Goal: Information Seeking & Learning: Find specific fact

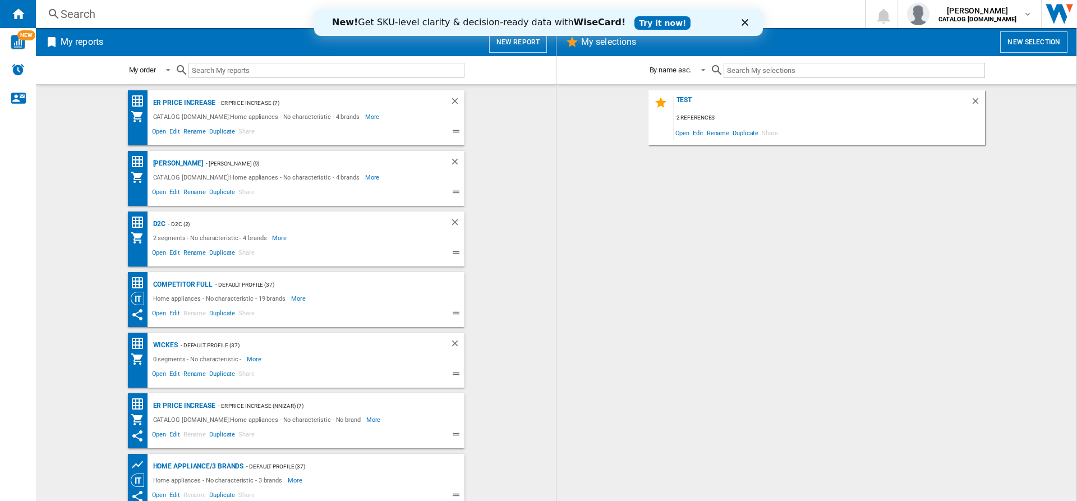
click at [742, 20] on polygon "Close" at bounding box center [745, 22] width 7 height 7
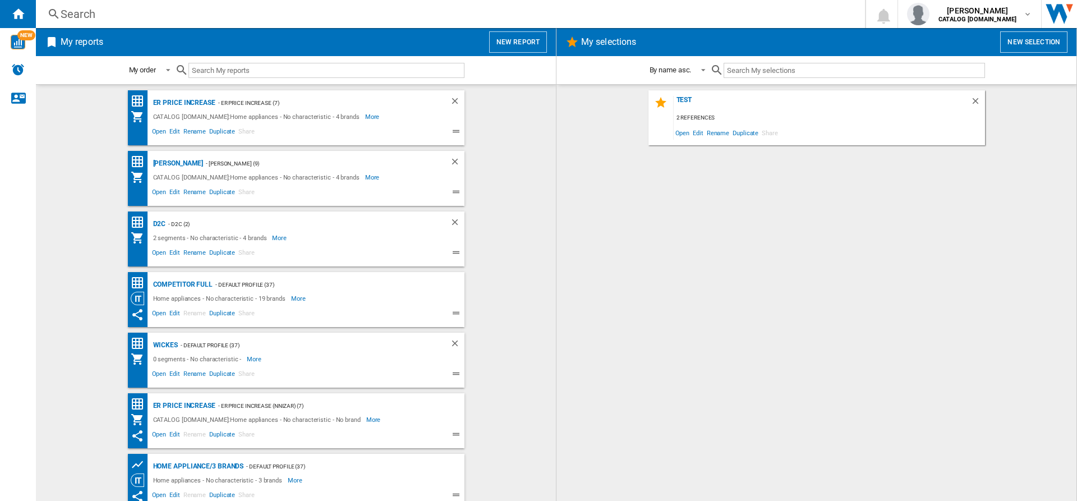
click at [624, 11] on div "Search" at bounding box center [448, 14] width 775 height 16
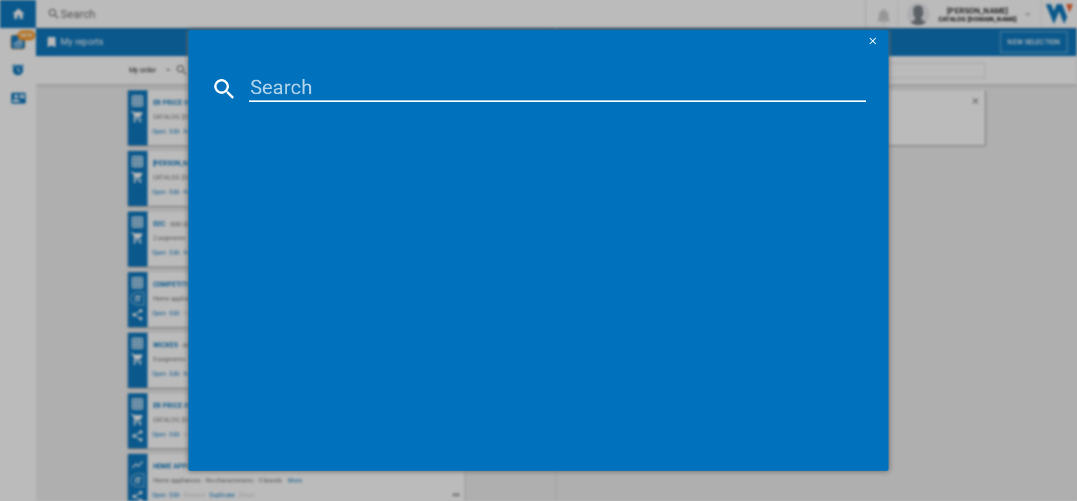
click at [544, 95] on input at bounding box center [557, 88] width 617 height 27
paste input "LFR61144B"
type input "LFR61144B"
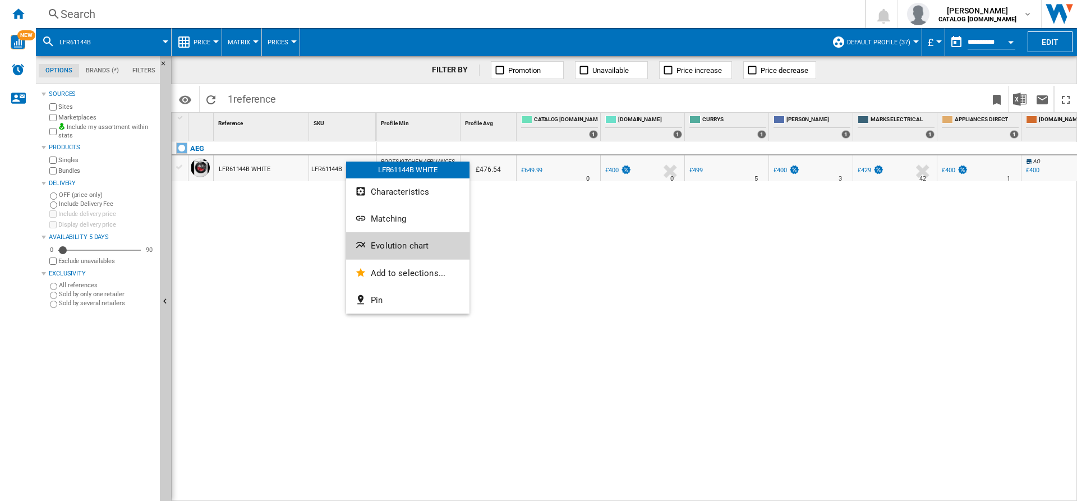
click at [392, 239] on button "Evolution chart" at bounding box center [407, 245] width 123 height 27
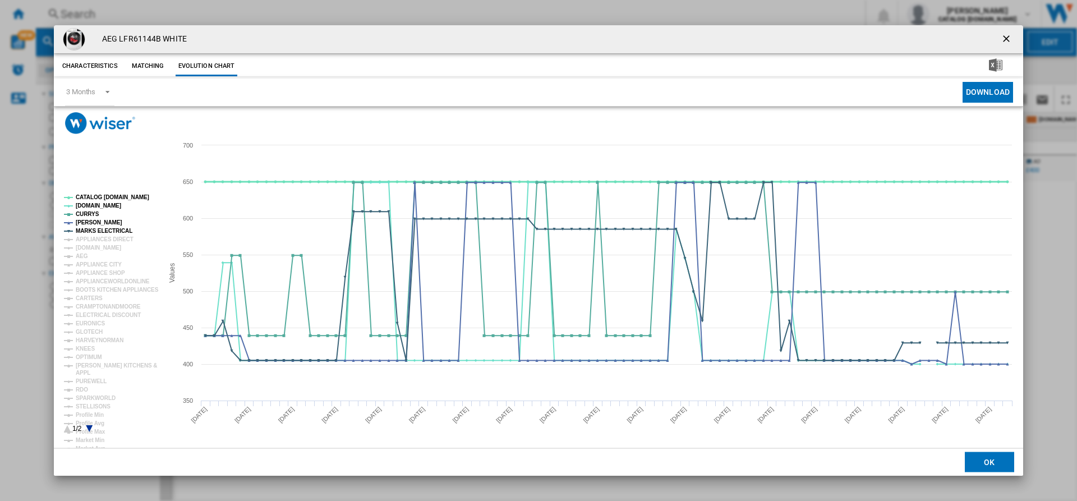
click at [100, 199] on tspan "CATALOG [DOMAIN_NAME]" at bounding box center [112, 197] width 73 height 6
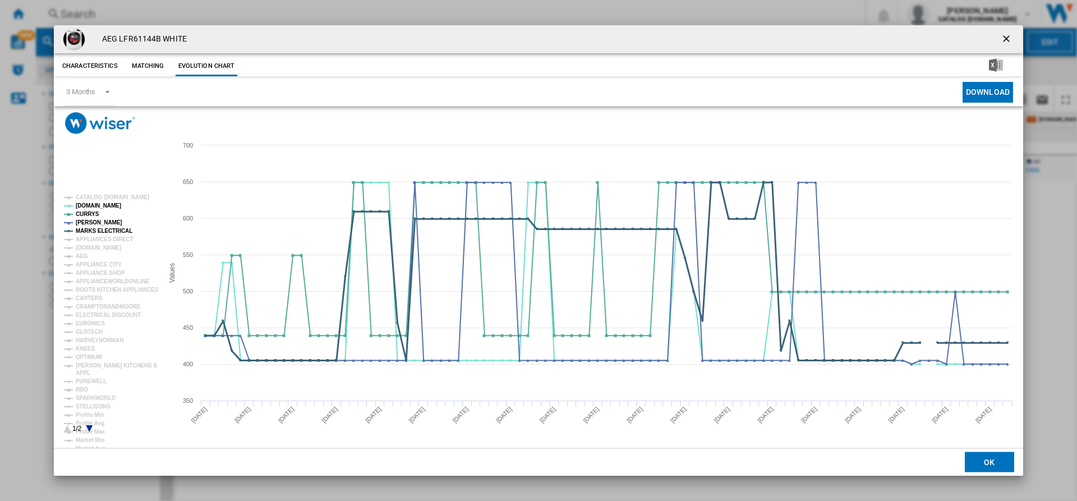
click at [91, 231] on tspan "MARKS ELECTRICAL" at bounding box center [104, 231] width 57 height 6
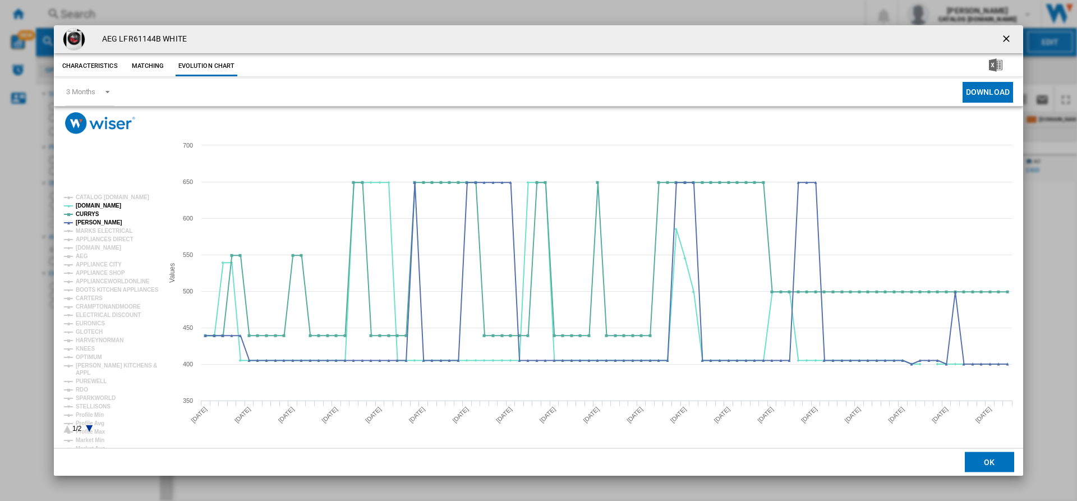
click at [91, 231] on tspan "MARKS ELECTRICAL" at bounding box center [104, 231] width 57 height 6
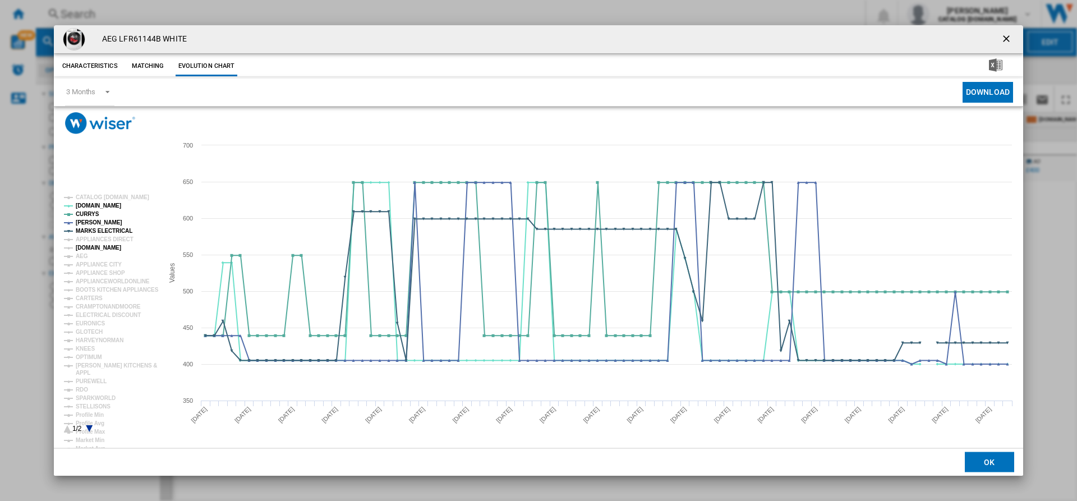
click at [100, 246] on tspan "[DOMAIN_NAME]" at bounding box center [98, 248] width 45 height 6
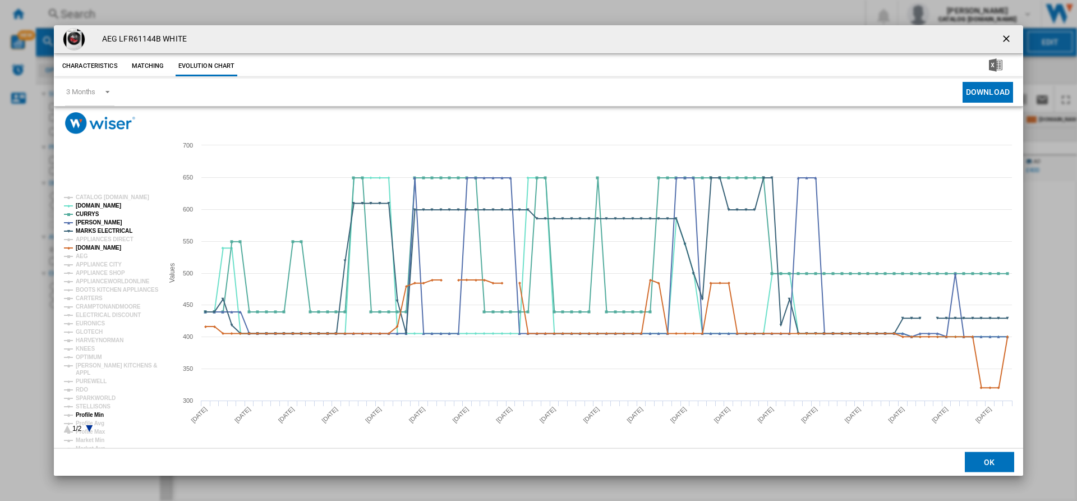
click at [90, 414] on tspan "Profile Min" at bounding box center [90, 415] width 28 height 6
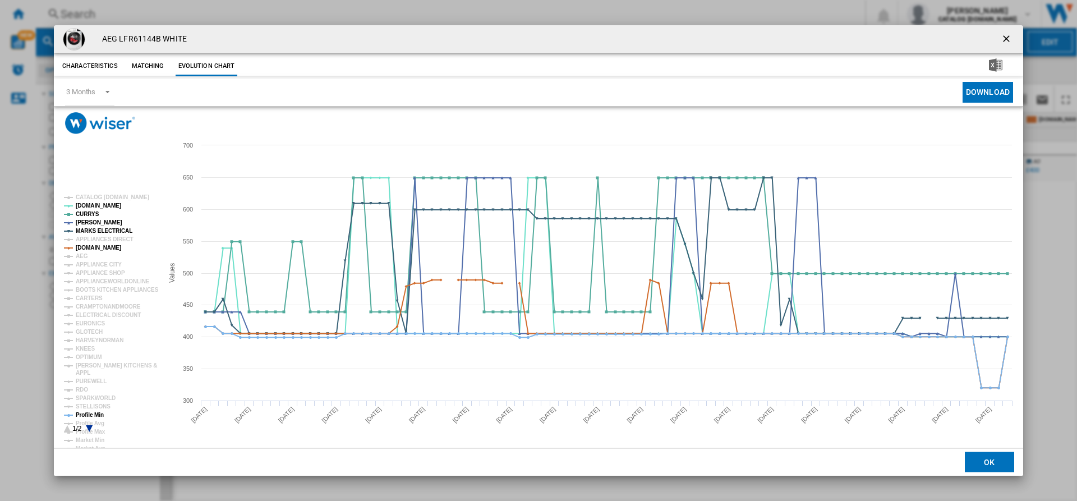
click at [90, 414] on tspan "Profile Min" at bounding box center [90, 415] width 28 height 6
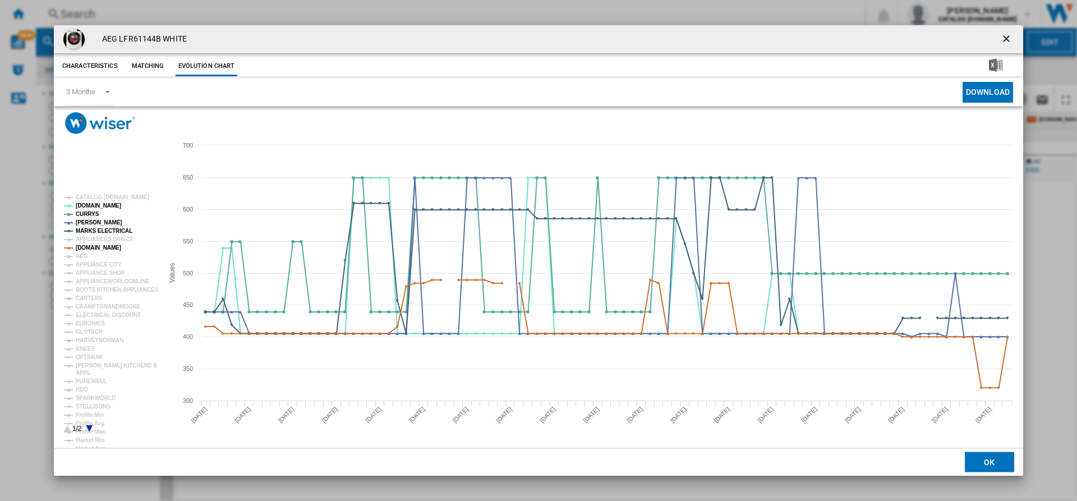
click at [88, 424] on rect "Product popup" at bounding box center [108, 313] width 99 height 247
click at [89, 426] on icon "Product popup" at bounding box center [89, 428] width 7 height 7
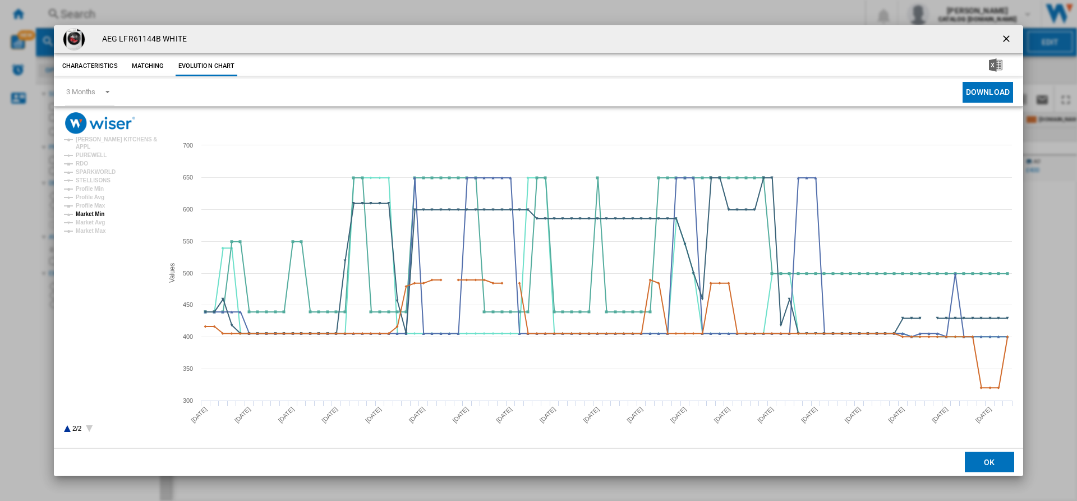
click at [98, 213] on tspan "Market Min" at bounding box center [90, 214] width 29 height 6
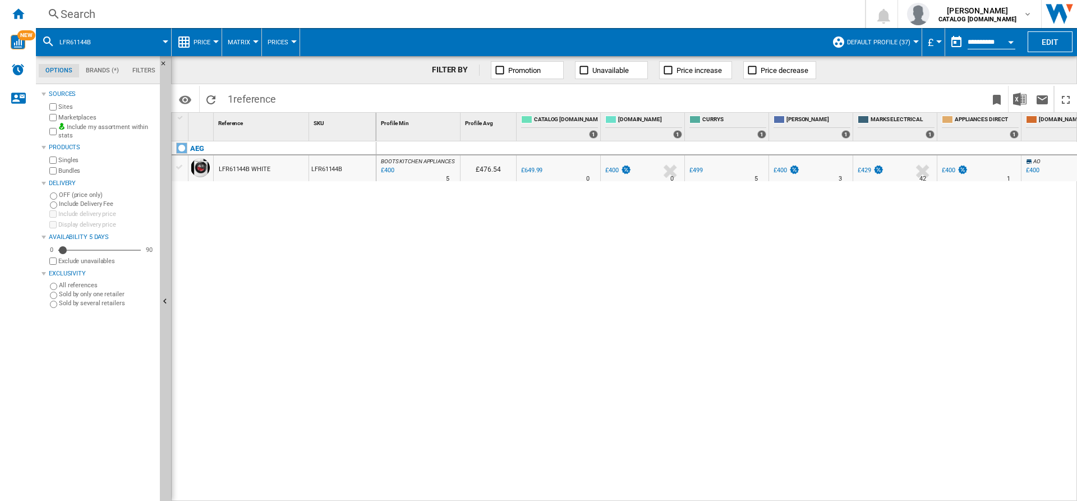
click at [312, 15] on div "Search" at bounding box center [448, 14] width 775 height 16
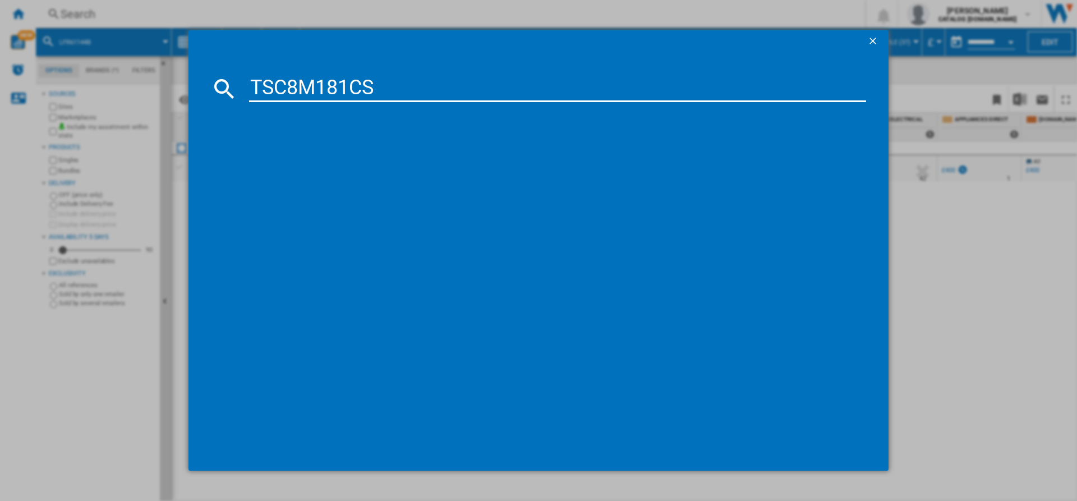
type input "TSC8M181CS"
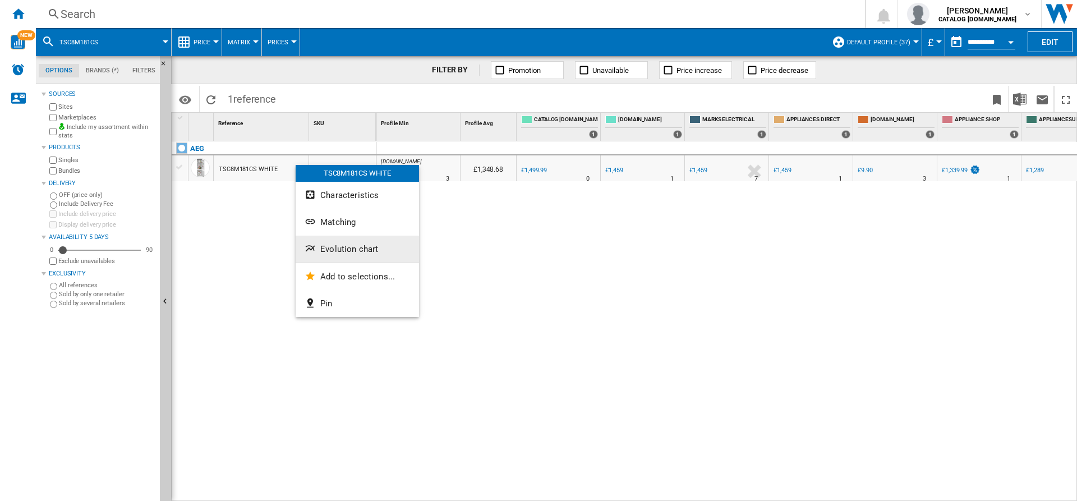
click at [347, 251] on span "Evolution chart" at bounding box center [349, 249] width 58 height 10
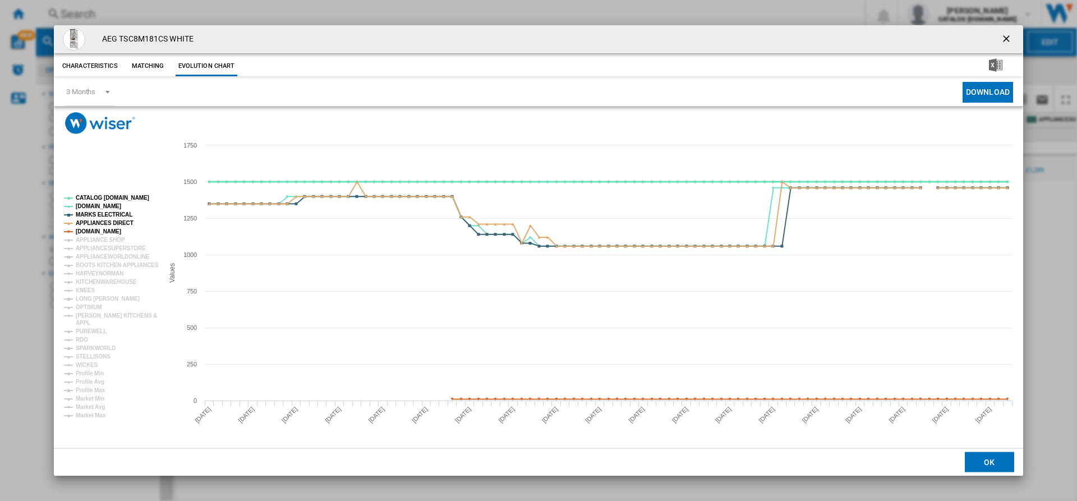
click at [112, 197] on tspan "CATALOG [DOMAIN_NAME]" at bounding box center [112, 198] width 73 height 6
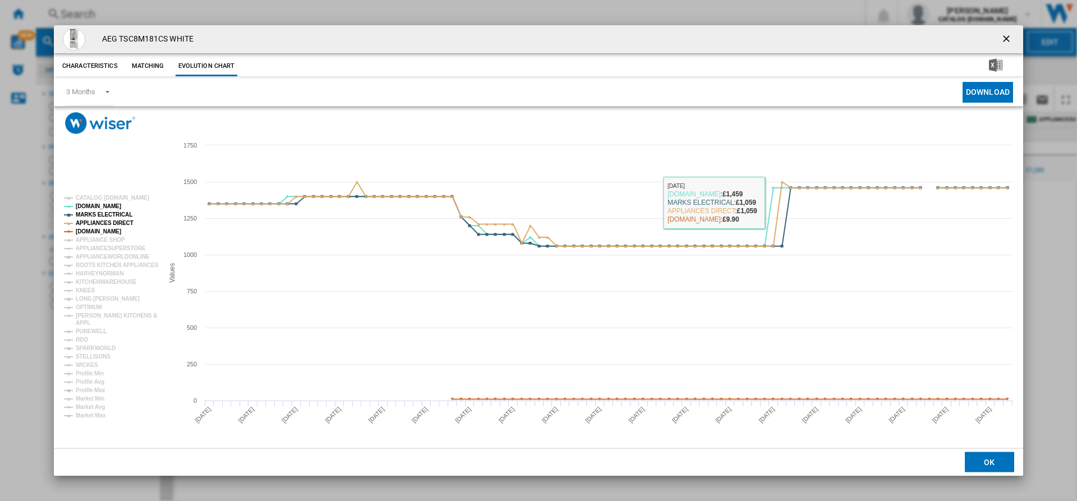
click at [1013, 28] on button "Product popup" at bounding box center [1007, 39] width 22 height 22
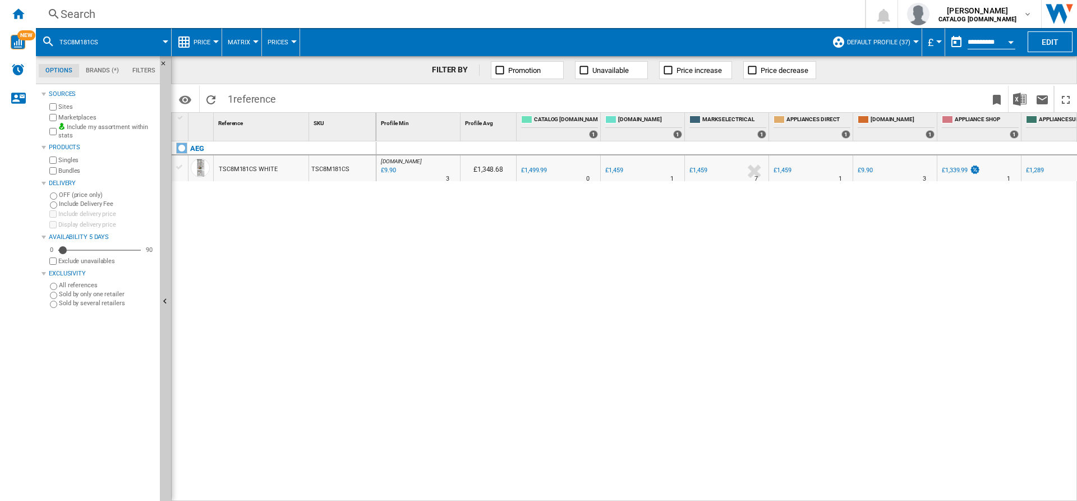
click at [868, 164] on div "UK AMAZON" at bounding box center [895, 161] width 79 height 7
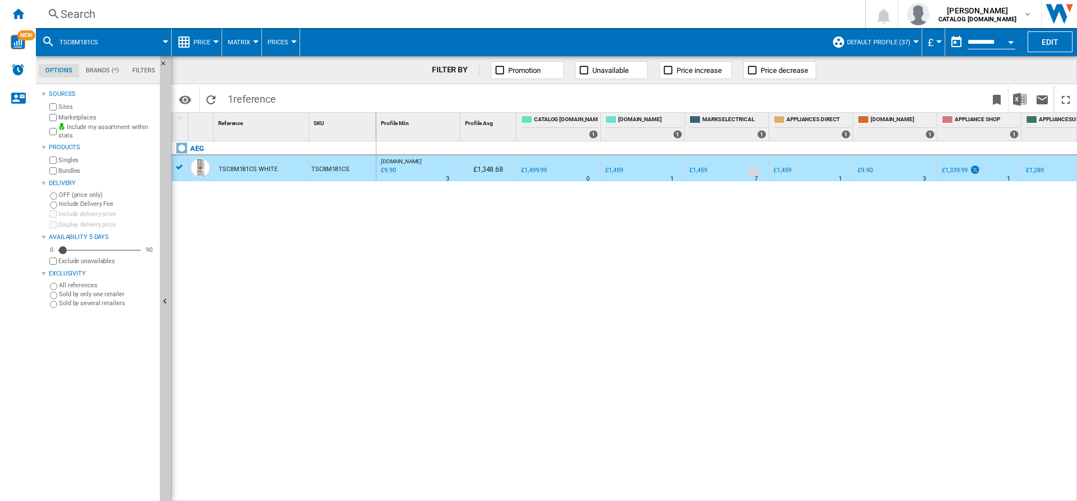
click at [868, 167] on div "£9.90" at bounding box center [865, 170] width 15 height 7
click at [171, 10] on div "Search" at bounding box center [448, 14] width 775 height 16
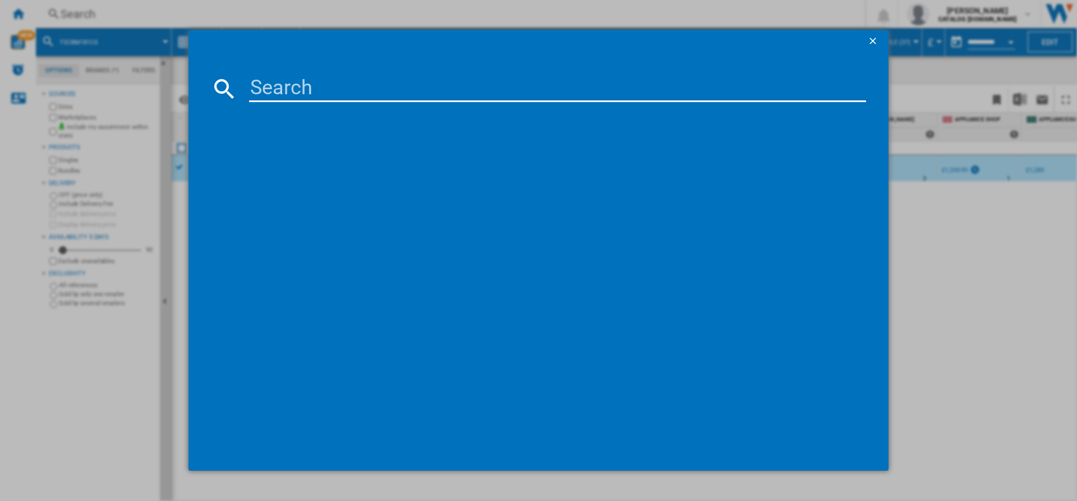
click at [249, 81] on input at bounding box center [557, 88] width 617 height 27
click at [287, 84] on input at bounding box center [557, 88] width 617 height 27
type input "TR718L4B"
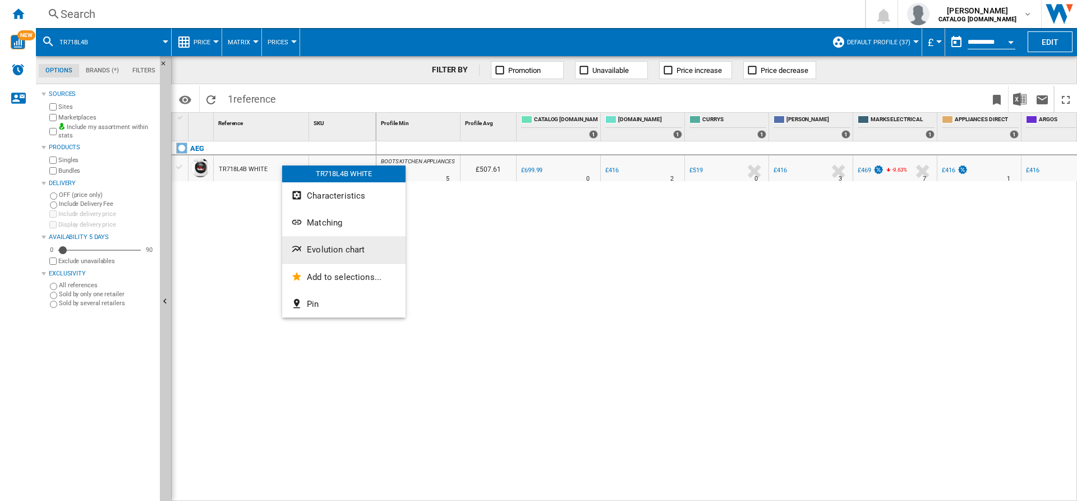
click at [334, 251] on span "Evolution chart" at bounding box center [336, 250] width 58 height 10
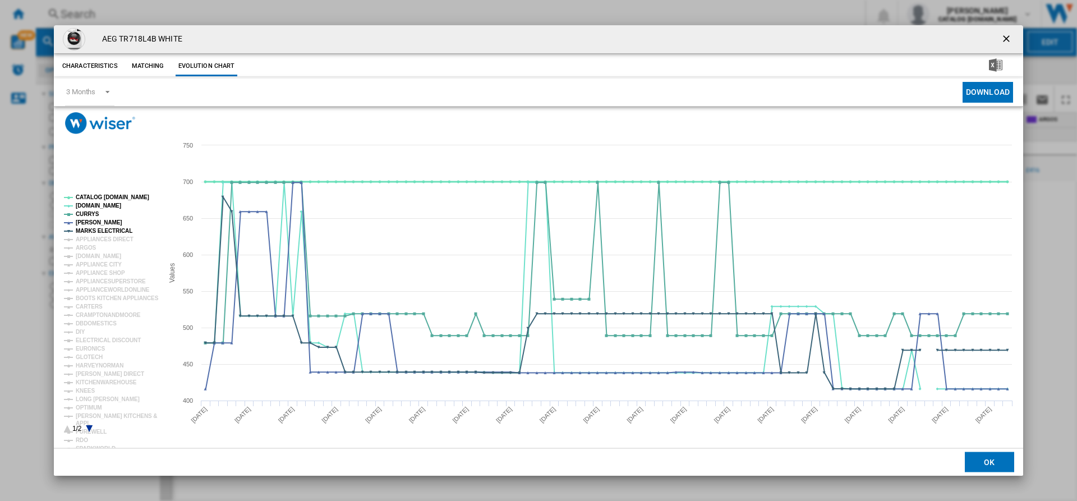
click at [103, 200] on tspan "CATALOG [DOMAIN_NAME]" at bounding box center [112, 197] width 73 height 6
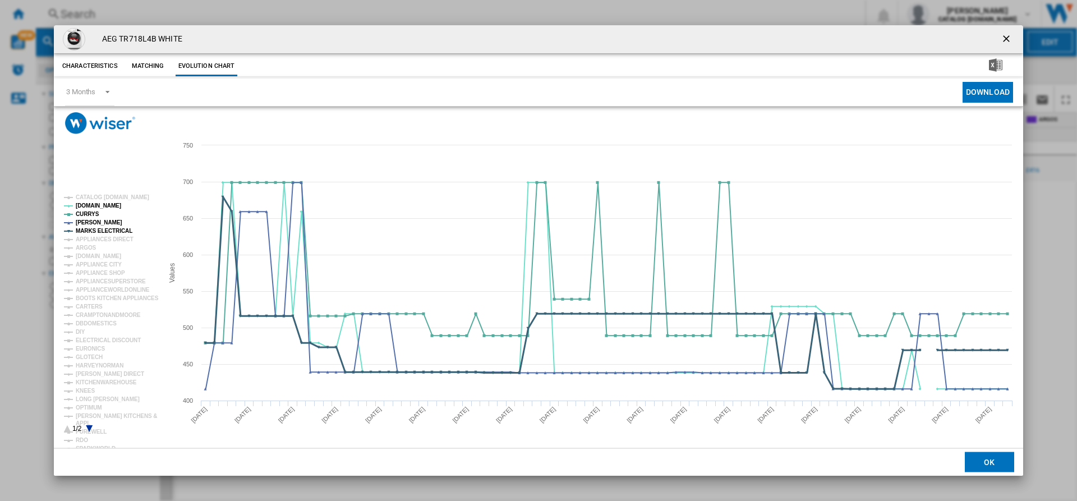
click at [102, 229] on tspan "MARKS ELECTRICAL" at bounding box center [104, 231] width 57 height 6
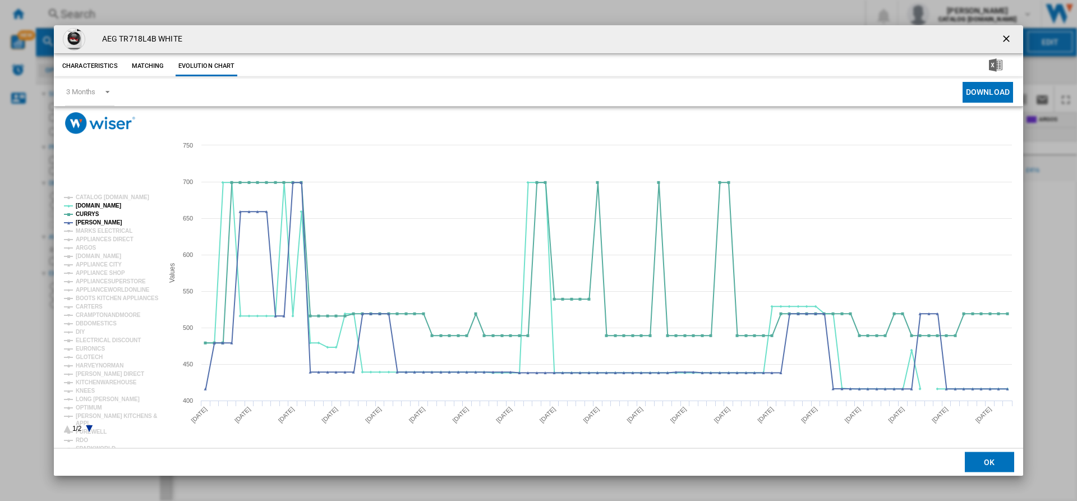
click at [90, 435] on rect "Product popup" at bounding box center [108, 313] width 99 height 247
click at [90, 429] on icon "Product popup" at bounding box center [89, 428] width 7 height 7
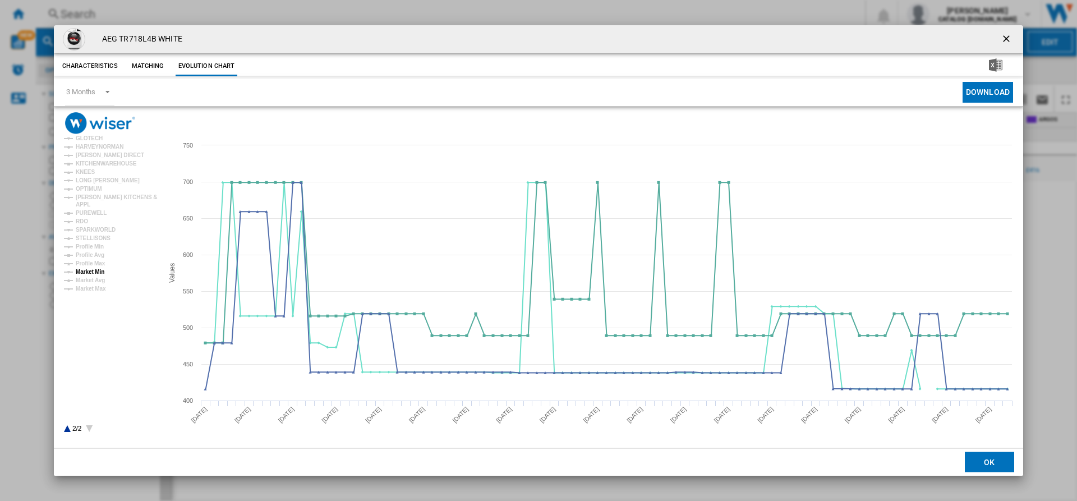
click at [90, 272] on tspan "Market Min" at bounding box center [90, 272] width 29 height 6
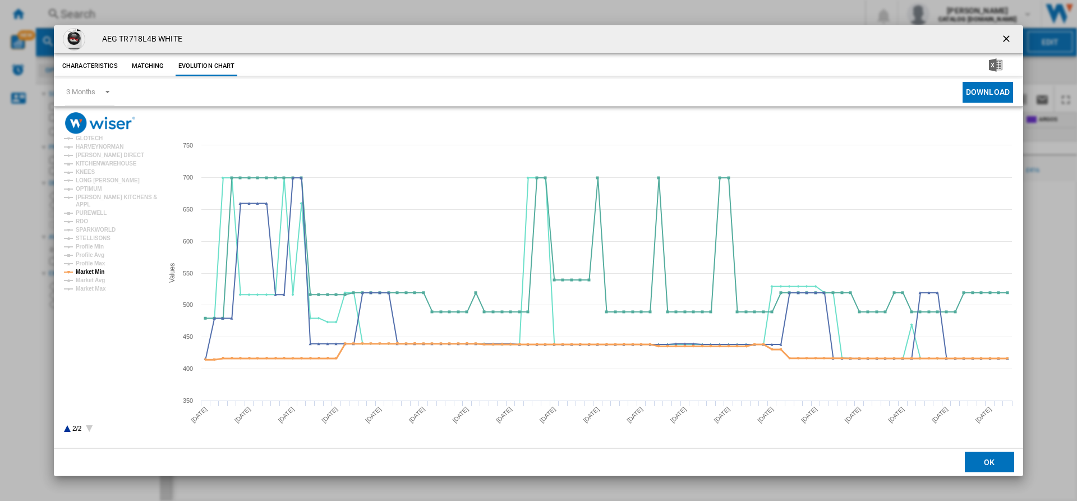
click at [81, 270] on tspan "Market Min" at bounding box center [90, 272] width 29 height 6
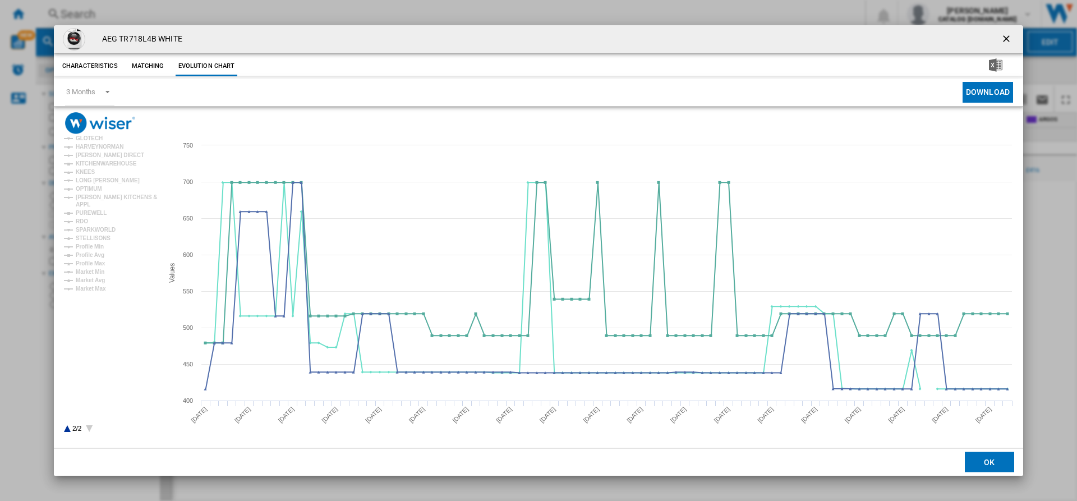
click at [66, 426] on rect "Product popup" at bounding box center [108, 313] width 99 height 247
click at [66, 427] on rect "Product popup" at bounding box center [108, 313] width 99 height 247
click at [89, 429] on icon "Product popup" at bounding box center [89, 428] width 7 height 7
click at [68, 429] on icon "Product popup" at bounding box center [67, 428] width 7 height 7
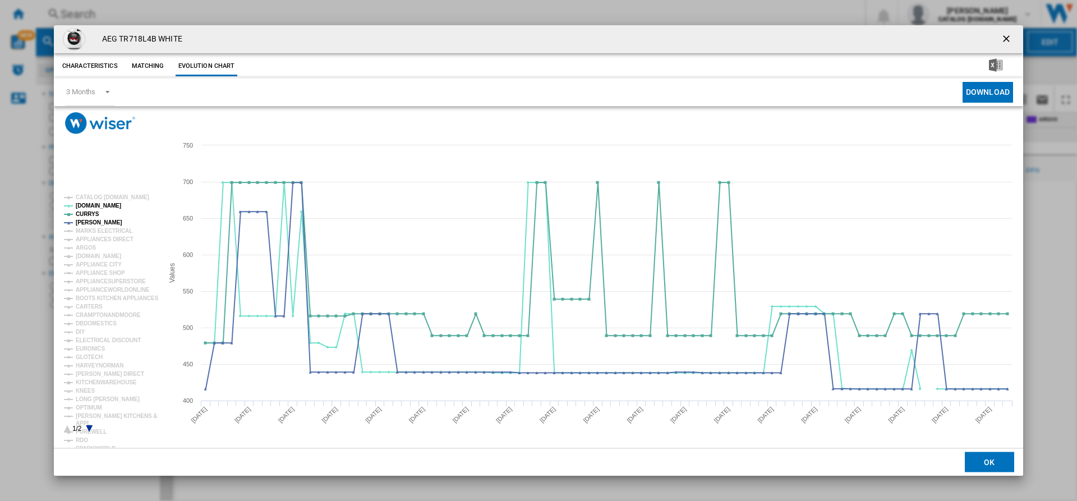
click at [98, 194] on rect "Product popup" at bounding box center [108, 313] width 99 height 247
click at [94, 193] on rect "Product popup" at bounding box center [108, 313] width 99 height 247
click at [95, 229] on tspan "MARKS ELECTRICAL" at bounding box center [104, 231] width 57 height 6
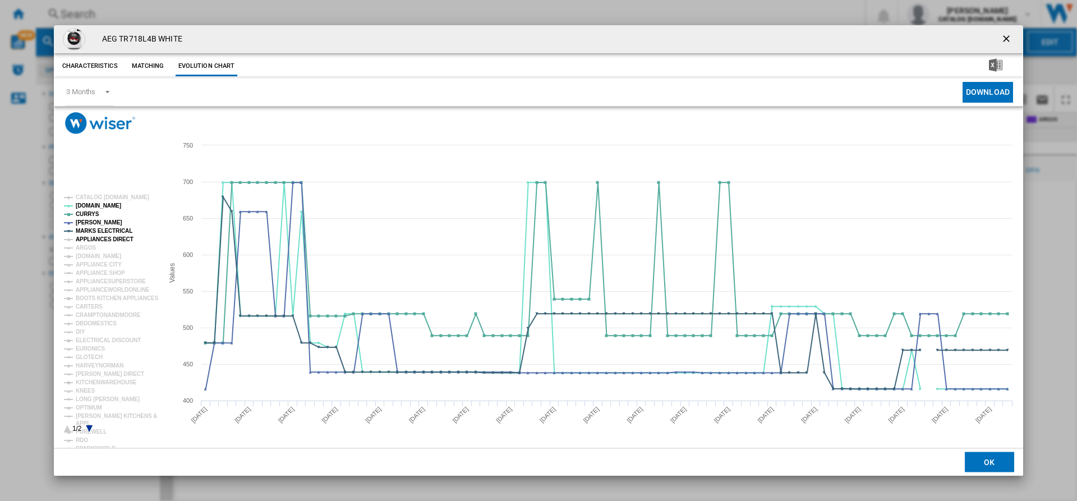
click at [106, 240] on tspan "APPLIANCES DIRECT" at bounding box center [105, 239] width 58 height 6
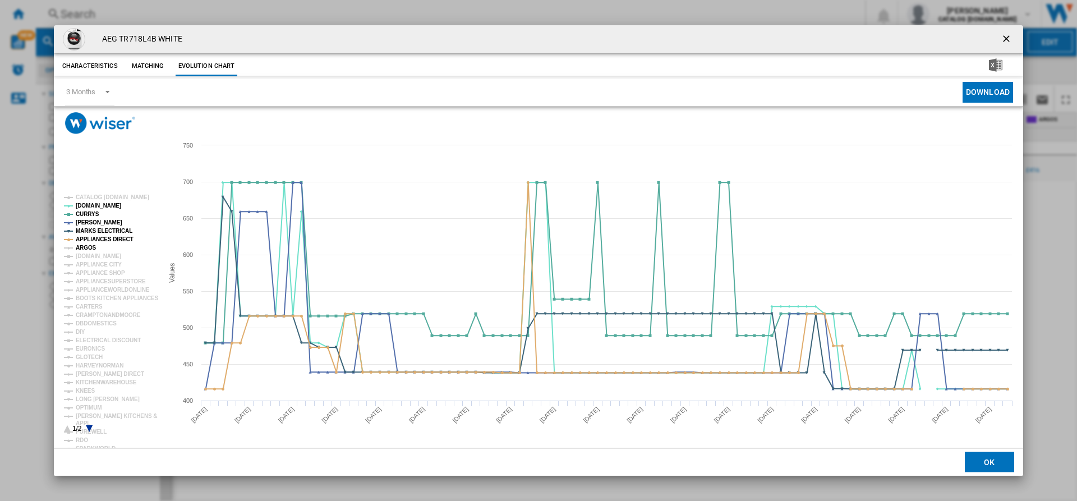
click at [87, 249] on tspan "ARGOS" at bounding box center [86, 248] width 21 height 6
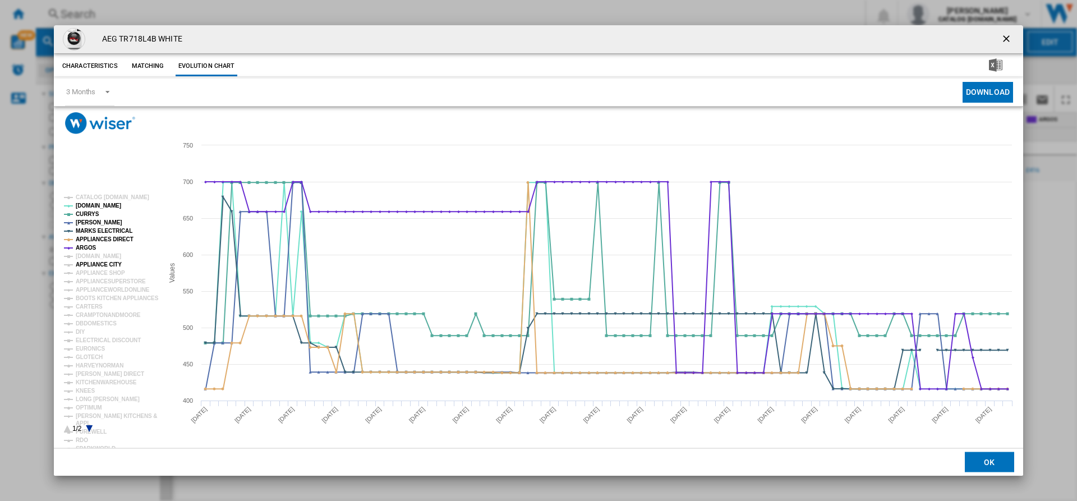
click at [102, 261] on tspan "APPLIANCE CITY" at bounding box center [99, 264] width 46 height 6
click at [97, 256] on tspan "[DOMAIN_NAME]" at bounding box center [98, 256] width 45 height 6
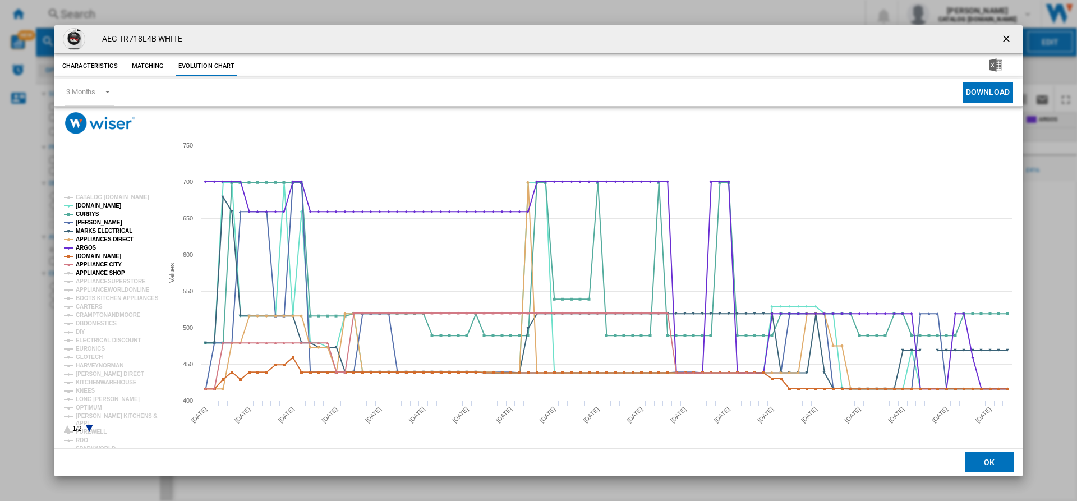
click at [100, 272] on tspan "APPLIANCE SHOP" at bounding box center [100, 273] width 49 height 6
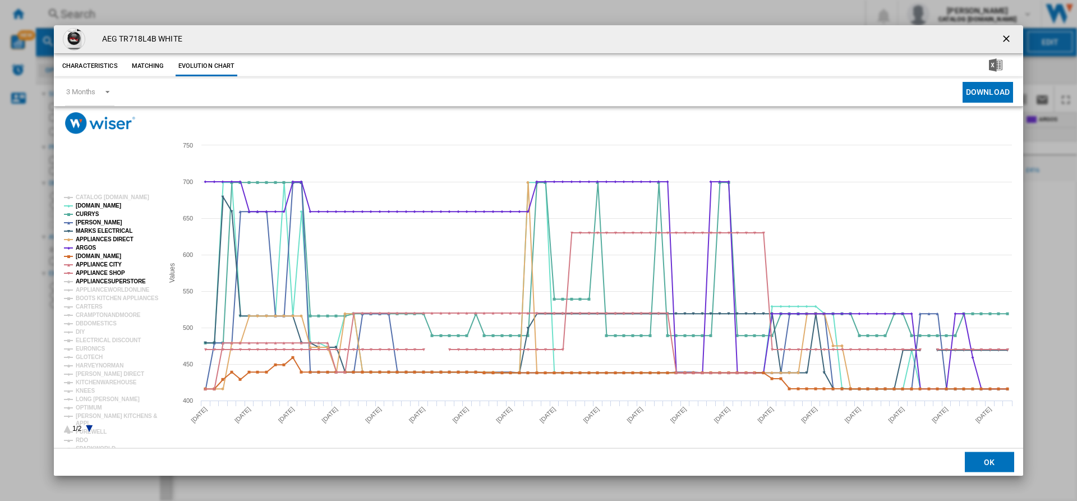
click at [105, 278] on tspan "APPLIANCESUPERSTORE" at bounding box center [111, 281] width 70 height 6
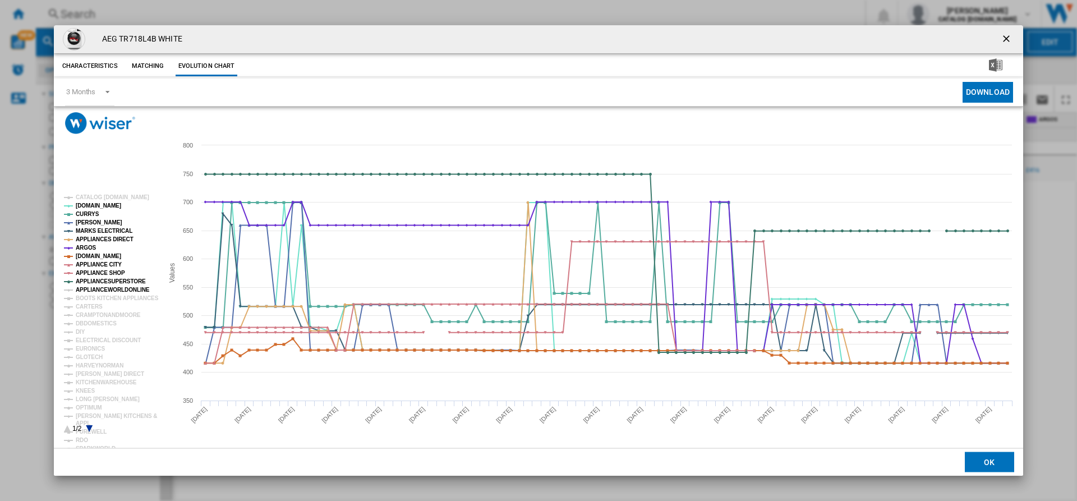
click at [105, 288] on tspan "APPLIANCEWORLDONLINE" at bounding box center [113, 290] width 74 height 6
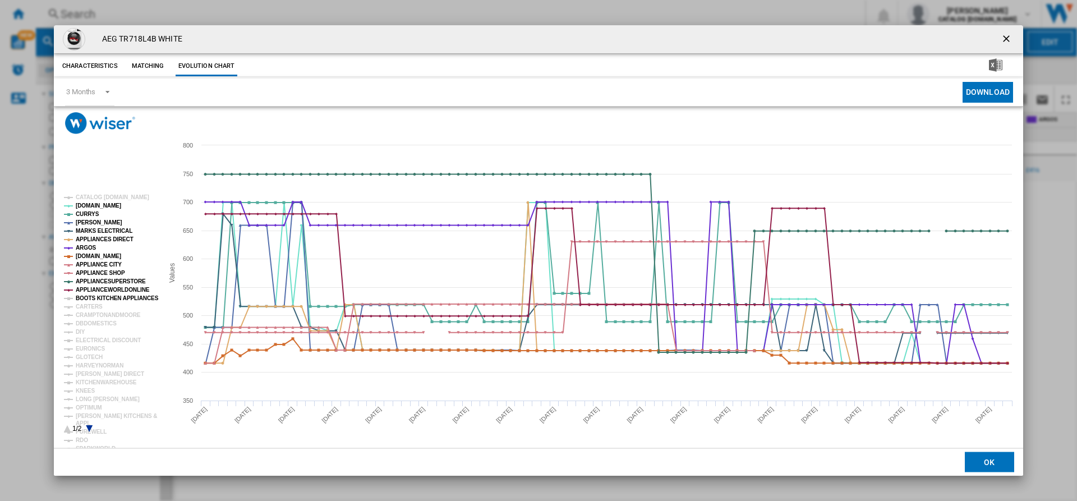
click at [103, 296] on tspan "BOOTS KITCHEN APPLIANCES" at bounding box center [117, 298] width 83 height 6
click at [93, 304] on tspan "CARTERS" at bounding box center [89, 307] width 27 height 6
click at [98, 314] on tspan "CRAMPTONANDMOORE" at bounding box center [108, 315] width 65 height 6
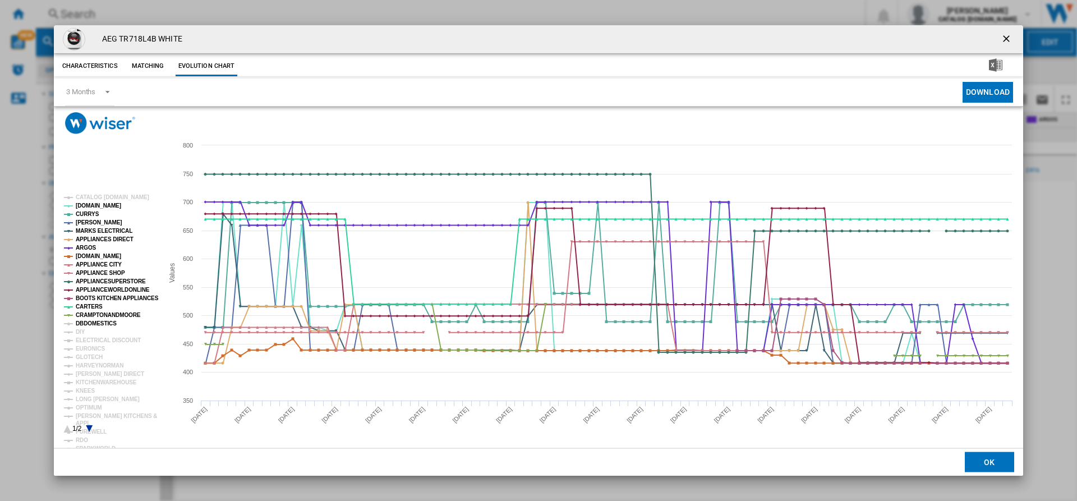
click at [90, 322] on tspan "DBDOMESTICS" at bounding box center [96, 323] width 41 height 6
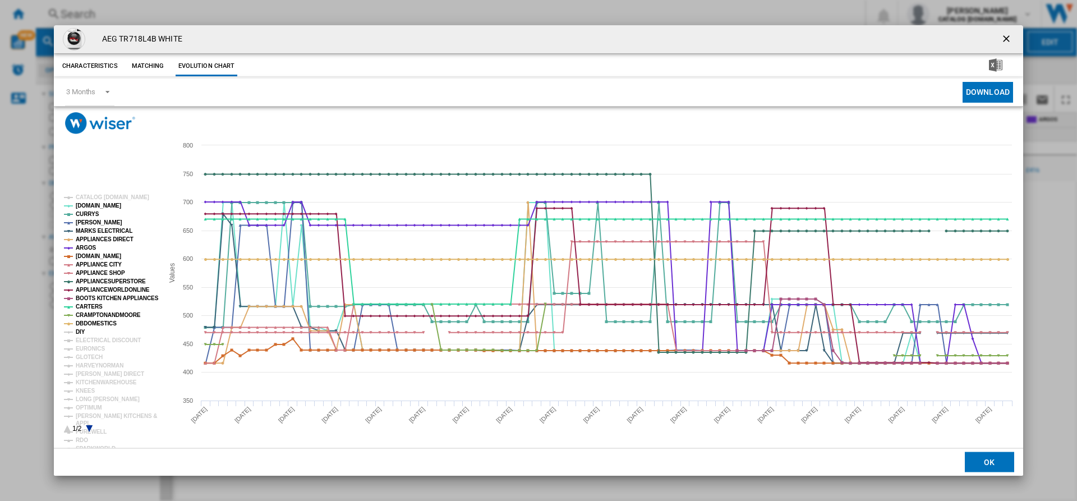
click at [83, 329] on tspan "DIY" at bounding box center [81, 332] width 10 height 6
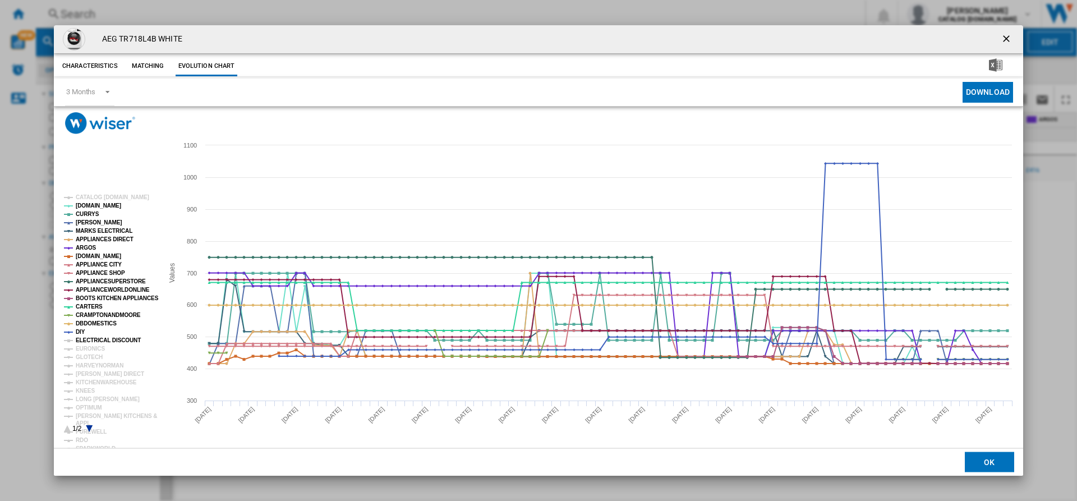
click at [95, 339] on tspan "ELECTRICAL DISCOUNT" at bounding box center [108, 340] width 65 height 6
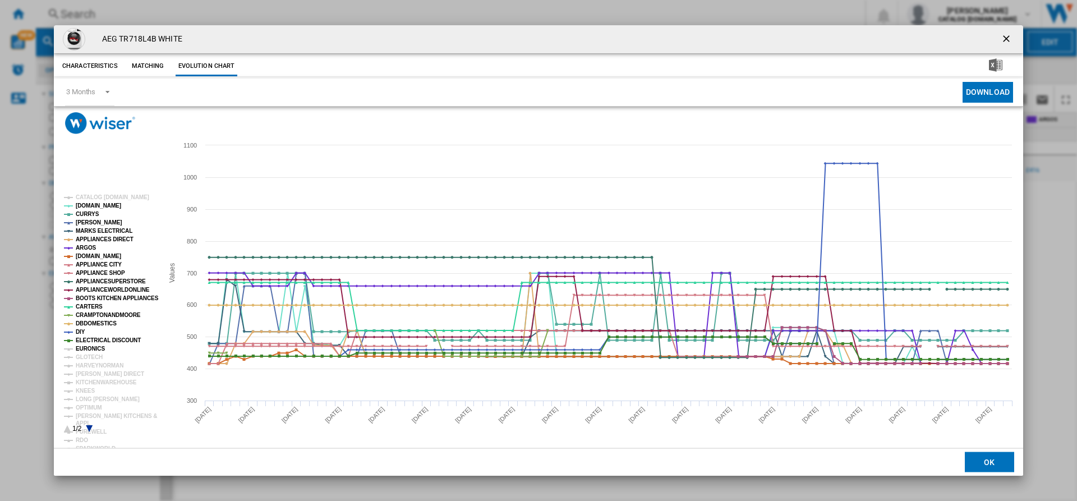
click at [94, 346] on tspan "EURONICS" at bounding box center [90, 349] width 29 height 6
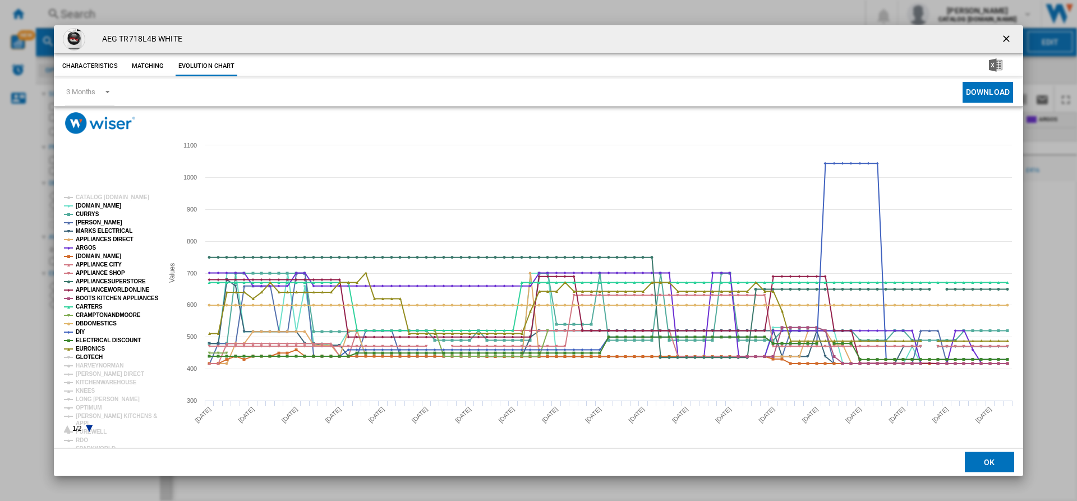
click at [93, 355] on tspan "GLOTECH" at bounding box center [89, 357] width 27 height 6
click at [99, 365] on tspan "HARVEYNORMAN" at bounding box center [100, 365] width 48 height 6
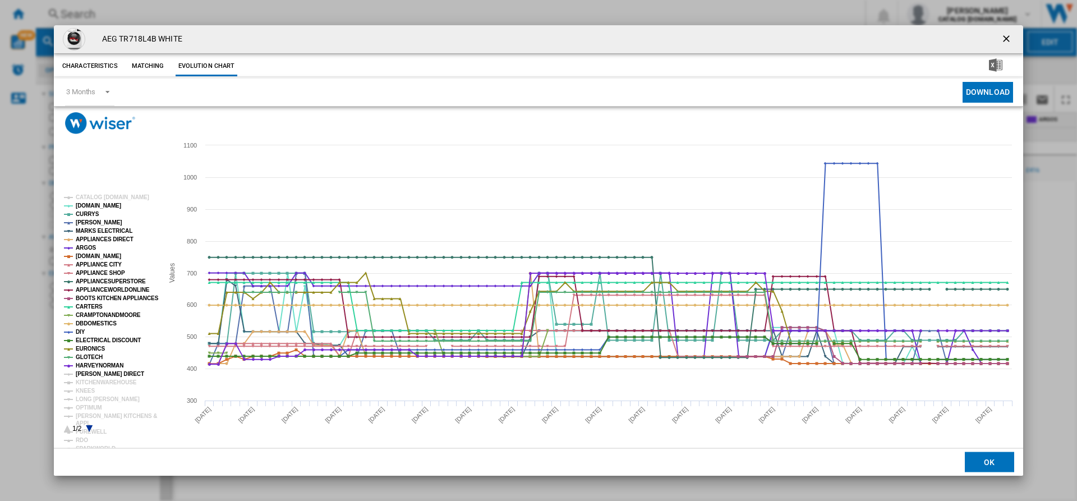
click at [96, 376] on tspan "[PERSON_NAME] DIRECT" at bounding box center [110, 374] width 68 height 6
click at [95, 383] on tspan "KITCHENWAREHOUSE" at bounding box center [106, 382] width 61 height 6
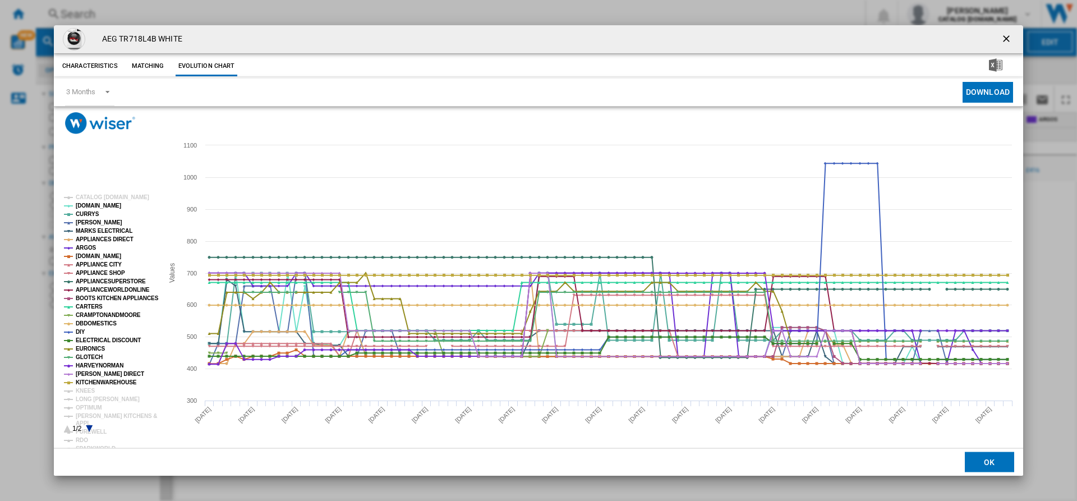
click at [94, 384] on tspan "KITCHENWAREHOUSE" at bounding box center [106, 382] width 61 height 6
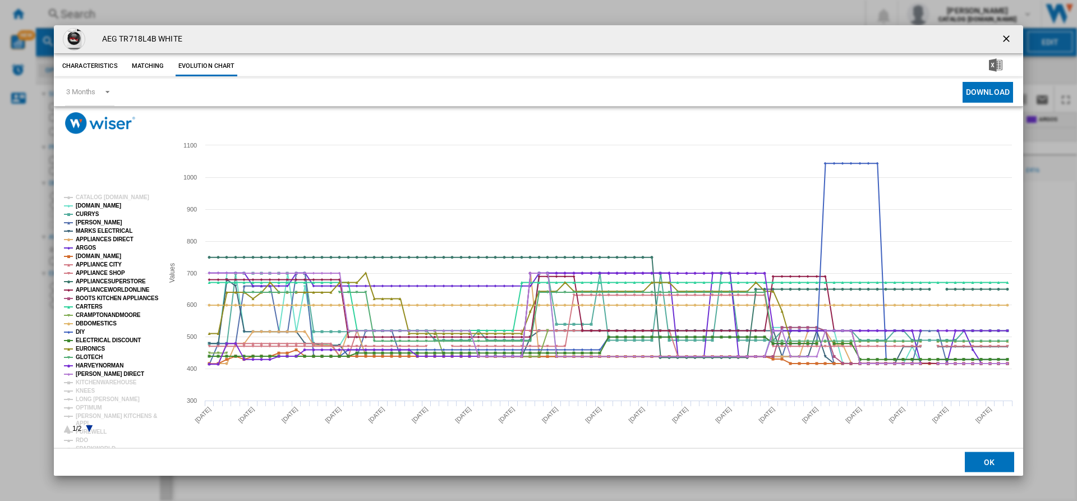
click at [91, 383] on tspan "KITCHENWAREHOUSE" at bounding box center [106, 382] width 61 height 6
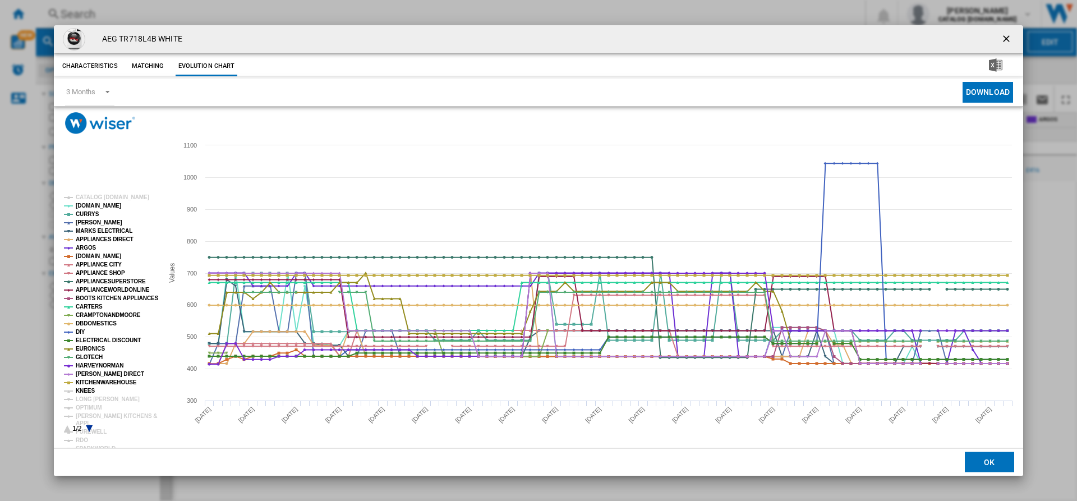
click at [91, 388] on tspan "KNEES" at bounding box center [85, 391] width 19 height 6
click at [99, 396] on tspan "LONG [PERSON_NAME]" at bounding box center [108, 399] width 64 height 6
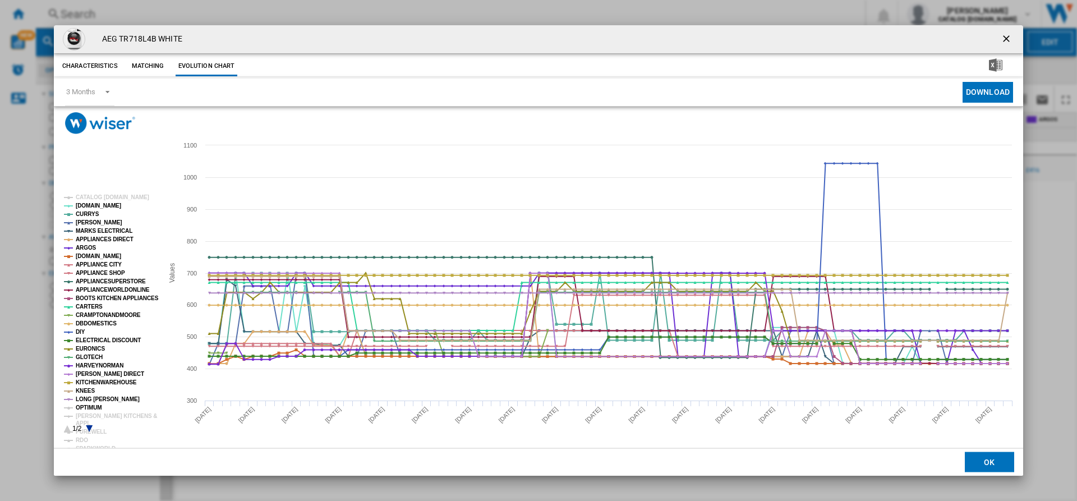
click at [87, 406] on tspan "OPTIMUM" at bounding box center [89, 407] width 26 height 6
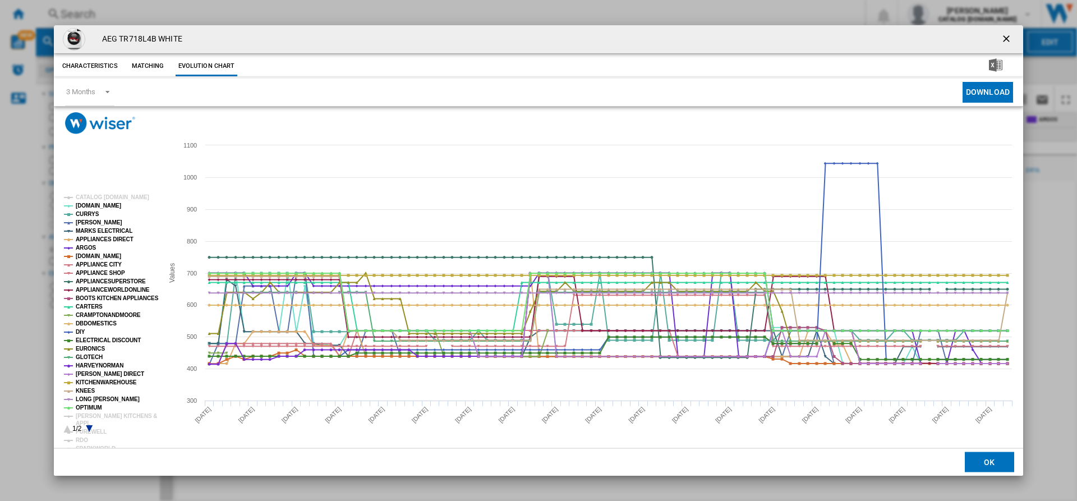
click at [98, 413] on tspan "[PERSON_NAME] KITCHENS &" at bounding box center [116, 416] width 81 height 6
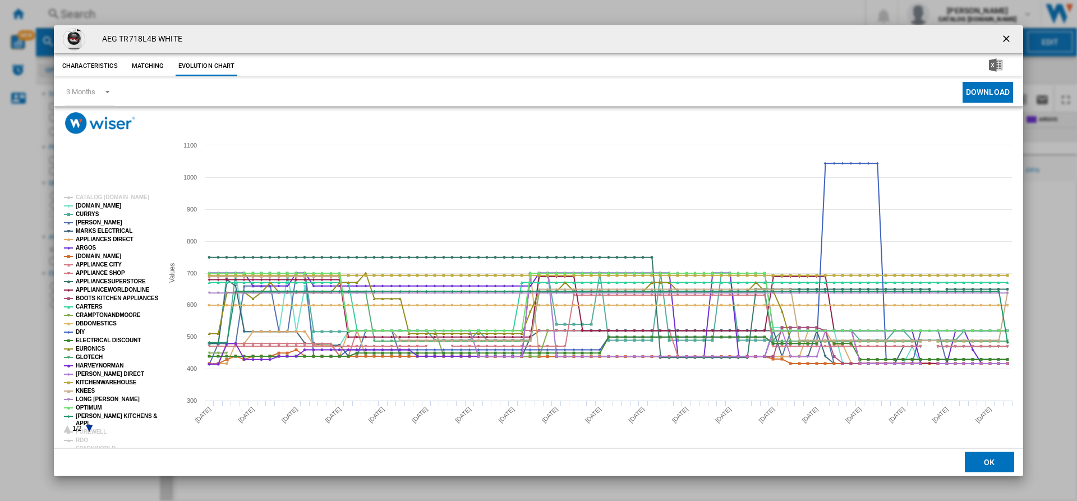
click at [86, 426] on rect "Product popup" at bounding box center [108, 313] width 99 height 247
click at [91, 427] on icon "Product popup" at bounding box center [89, 428] width 7 height 7
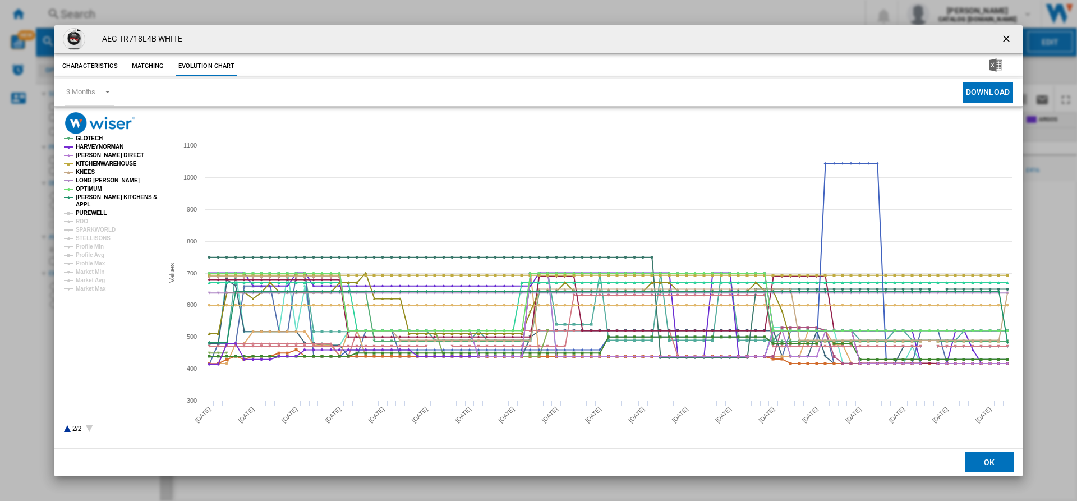
click at [87, 214] on tspan "PUREWELL" at bounding box center [91, 213] width 31 height 6
click at [84, 220] on tspan "RDO" at bounding box center [82, 221] width 12 height 6
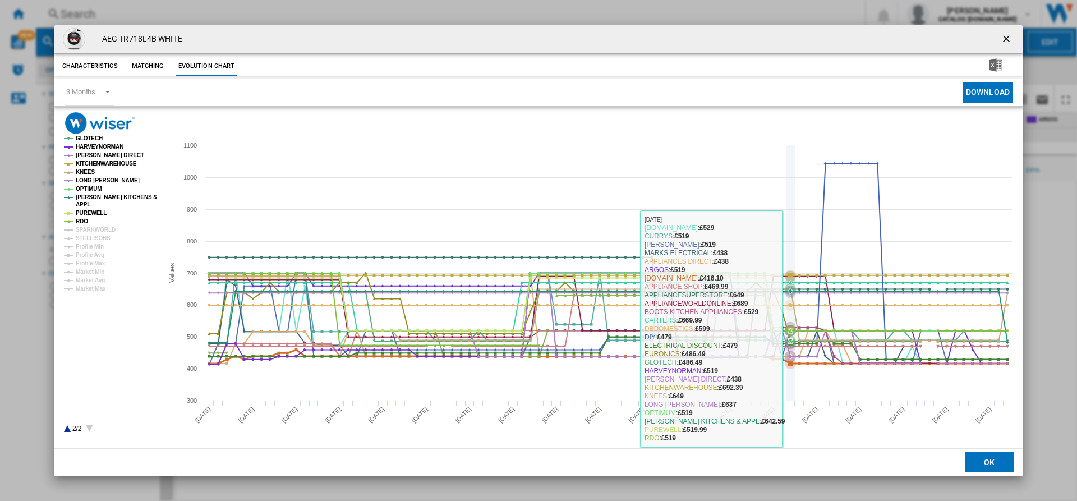
click at [789, 364] on icon "Product popup" at bounding box center [790, 363] width 5 height 5
